Goal: Find specific page/section

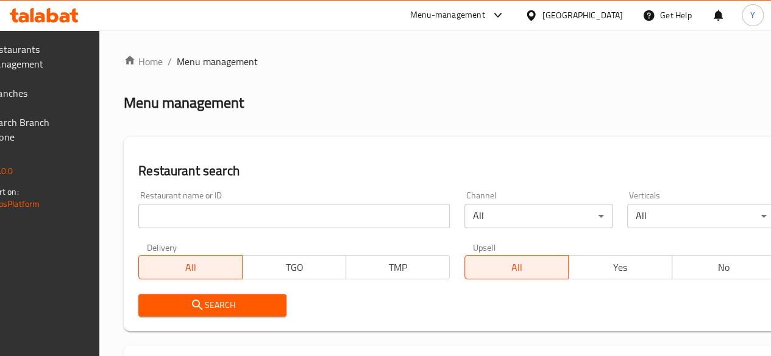
drag, startPoint x: 0, startPoint y: 0, endPoint x: 224, endPoint y: 215, distance: 310.7
click at [224, 215] on input "search" at bounding box center [293, 216] width 311 height 24
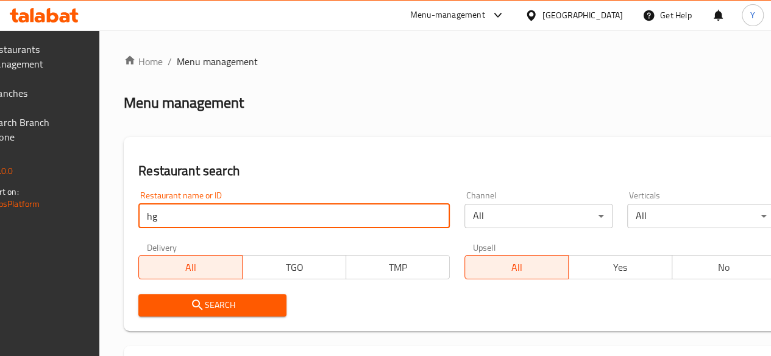
type input "h"
click button "Search" at bounding box center [212, 305] width 148 height 23
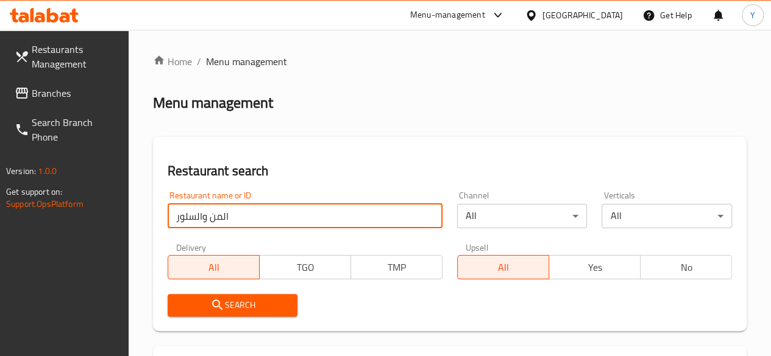
click at [224, 215] on input "المن والسلور" at bounding box center [305, 216] width 275 height 24
click at [224, 215] on input "لمن والسلور" at bounding box center [305, 216] width 275 height 24
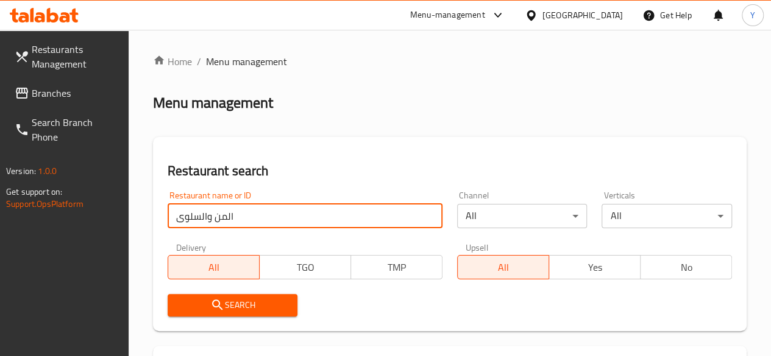
type input "المن والسلوى"
click button "Search" at bounding box center [233, 305] width 130 height 23
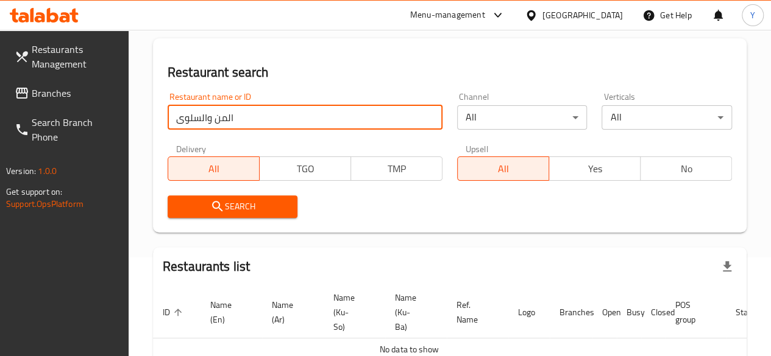
scroll to position [98, 0]
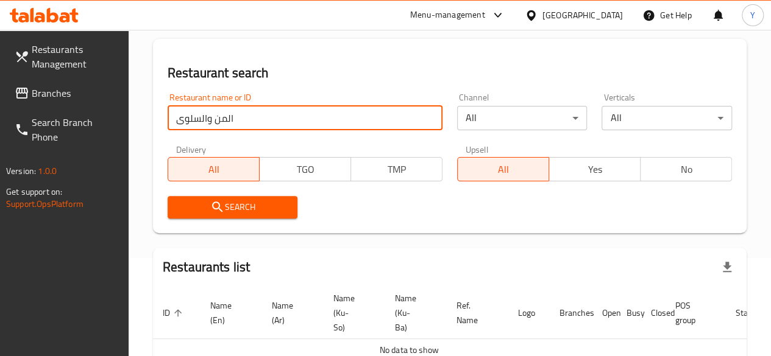
click at [283, 115] on input "المن والسلوى" at bounding box center [305, 118] width 275 height 24
click at [225, 116] on input "search" at bounding box center [305, 118] width 275 height 24
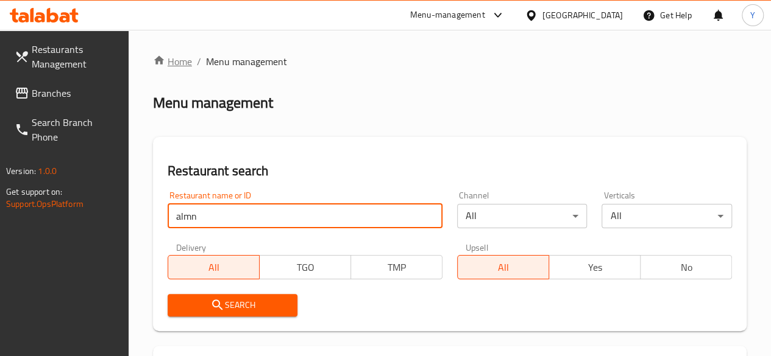
type input "almn"
click at [173, 62] on link "Home" at bounding box center [172, 61] width 39 height 15
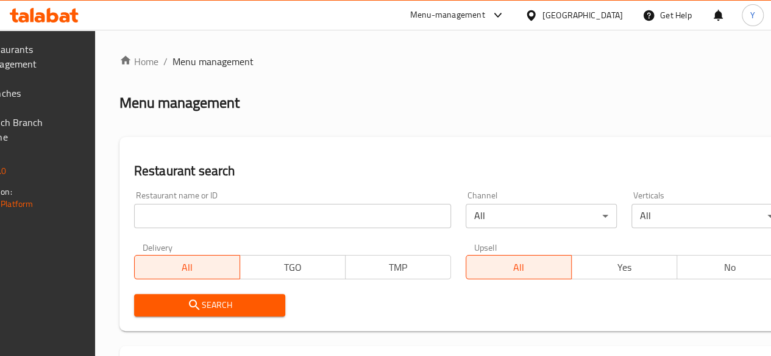
click at [221, 224] on input "search" at bounding box center [292, 216] width 317 height 24
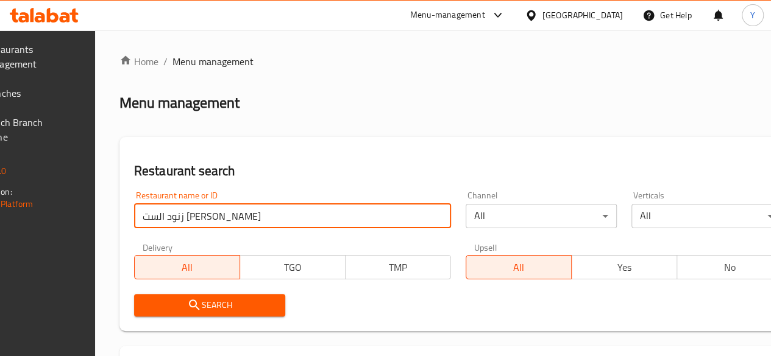
scroll to position [0, 2]
type input "زنود الست محمد الحمداني"
click button "Search" at bounding box center [209, 305] width 151 height 23
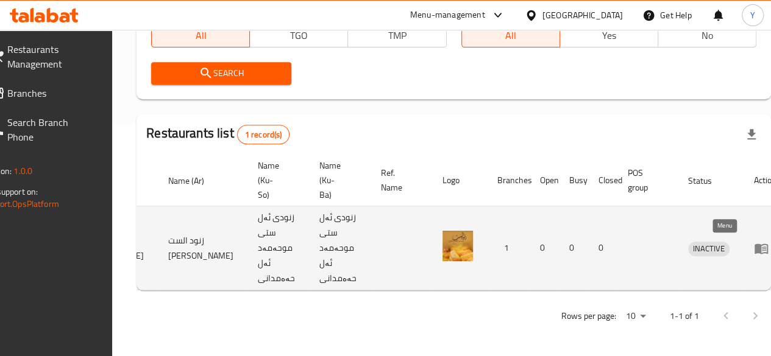
scroll to position [0, 0]
click at [762, 247] on icon "enhanced table" at bounding box center [764, 249] width 4 height 5
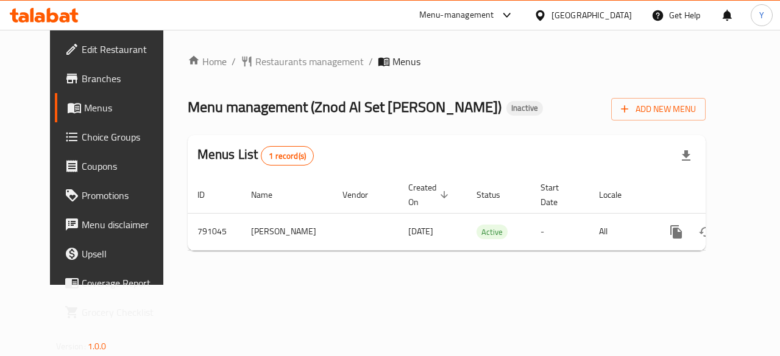
drag, startPoint x: 281, startPoint y: 104, endPoint x: 495, endPoint y: 108, distance: 213.3
click at [495, 108] on span "Menu management ( Znod Al Set Mohamed Al Hemdany )" at bounding box center [345, 106] width 314 height 27
copy span "Znod Al Set Mohamed Al Hemdany"
